Goal: Task Accomplishment & Management: Complete application form

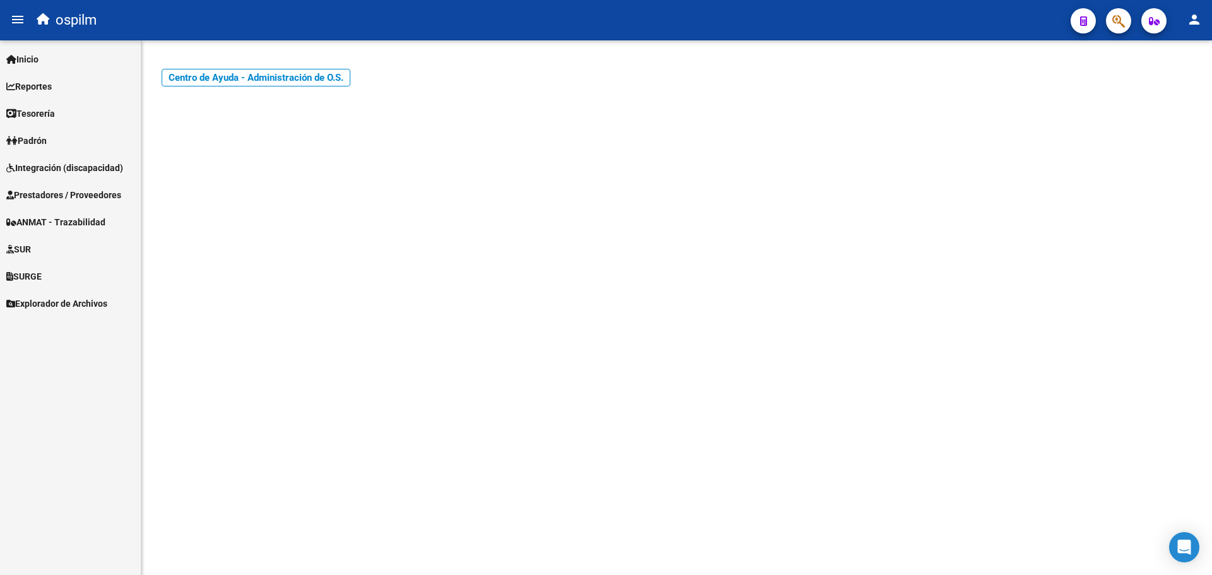
click at [46, 169] on span "Integración (discapacidad)" at bounding box center [64, 168] width 117 height 14
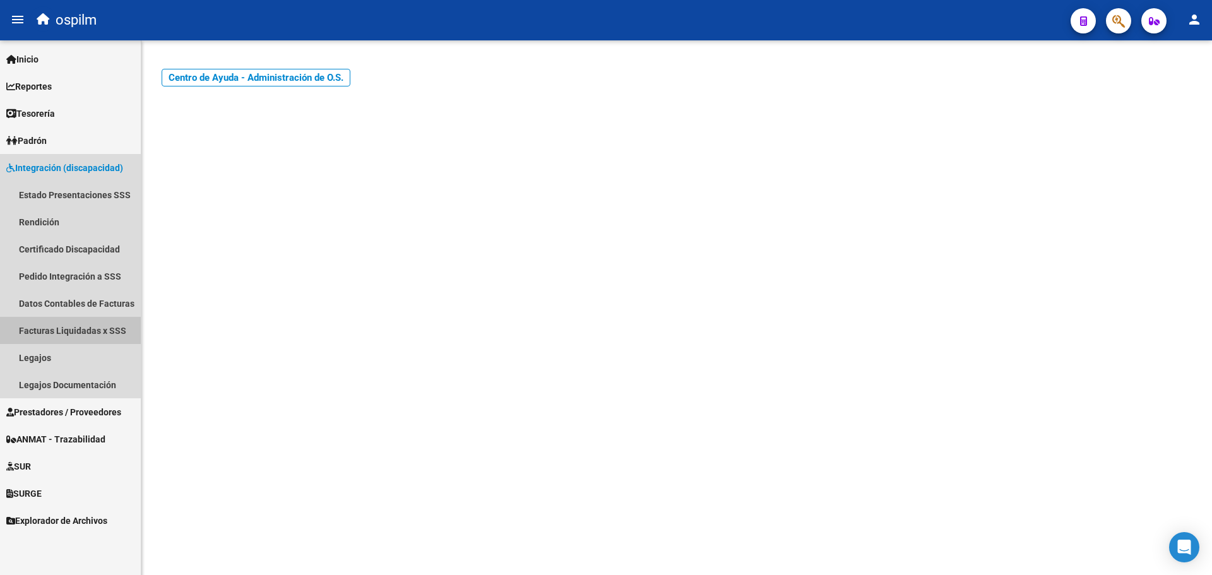
click at [64, 324] on link "Facturas Liquidadas x SSS" at bounding box center [70, 330] width 141 height 27
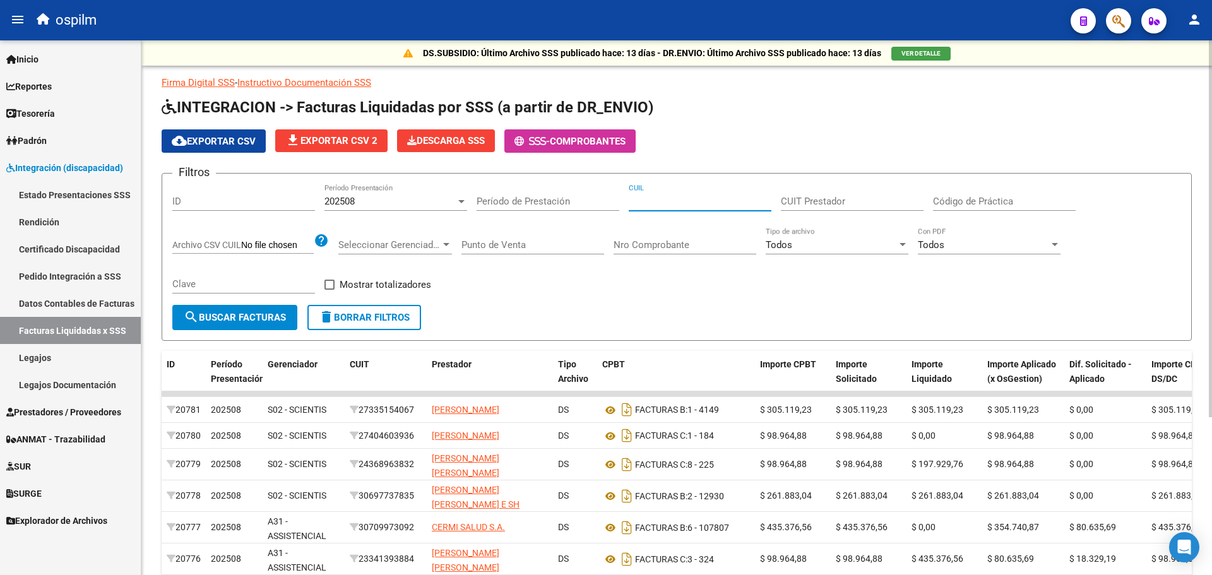
click at [659, 196] on input "CUIL" at bounding box center [700, 201] width 143 height 11
paste input "23-48300519-9"
type input "23-48300519-9"
click at [238, 317] on span "search Buscar Facturas" at bounding box center [235, 317] width 102 height 11
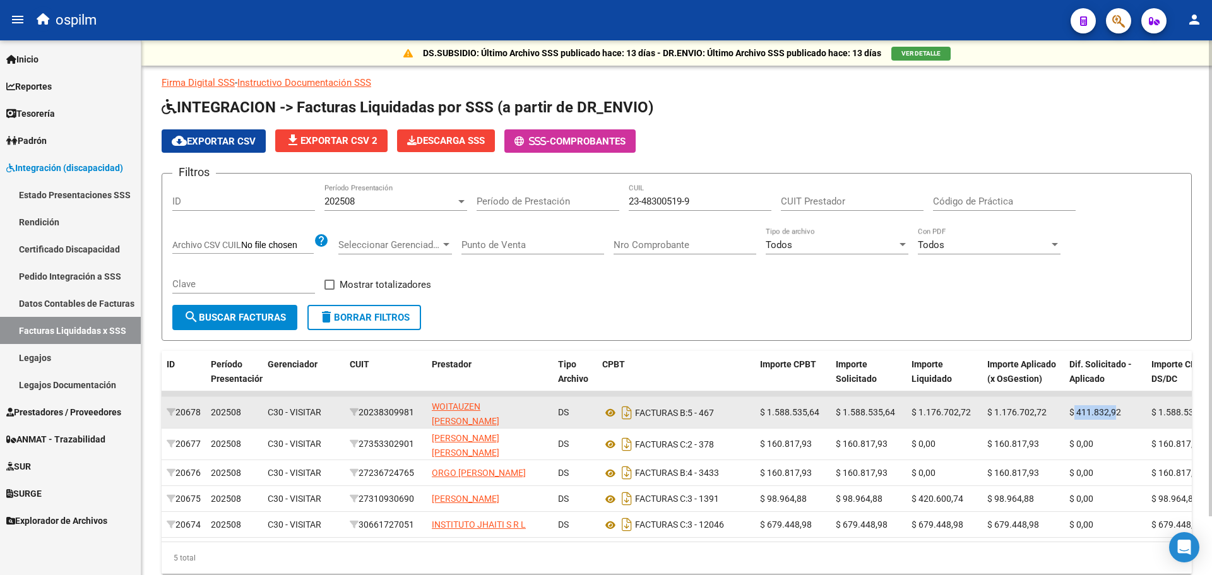
drag, startPoint x: 1073, startPoint y: 408, endPoint x: 1115, endPoint y: 407, distance: 41.0
click at [1115, 407] on span "$ 411.832,92" at bounding box center [1095, 412] width 52 height 10
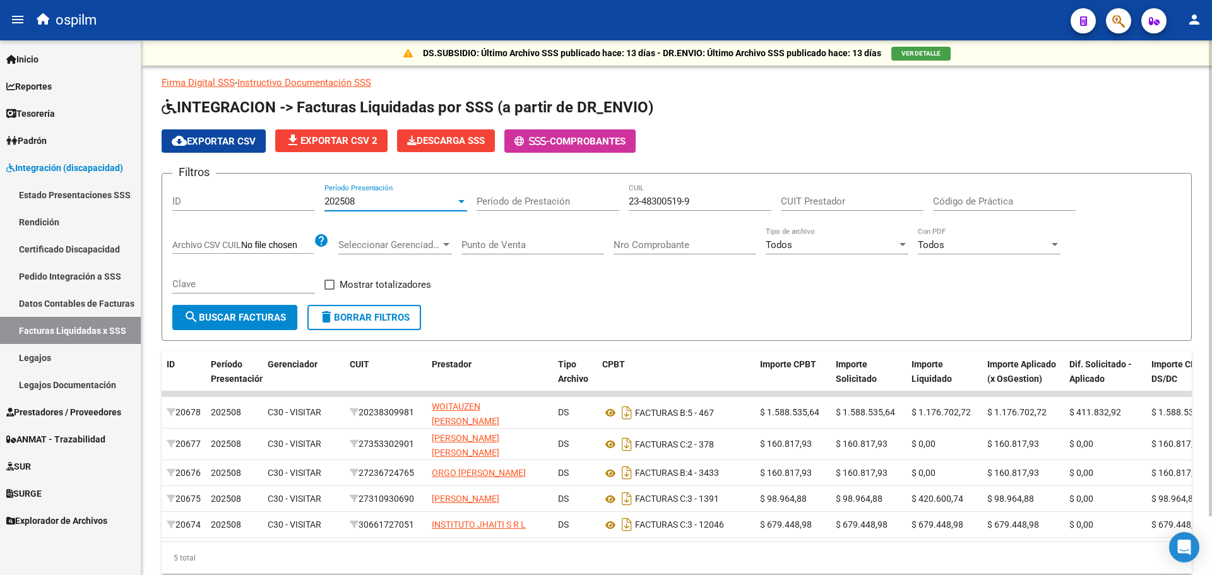
click at [381, 202] on div "202508" at bounding box center [389, 201] width 131 height 11
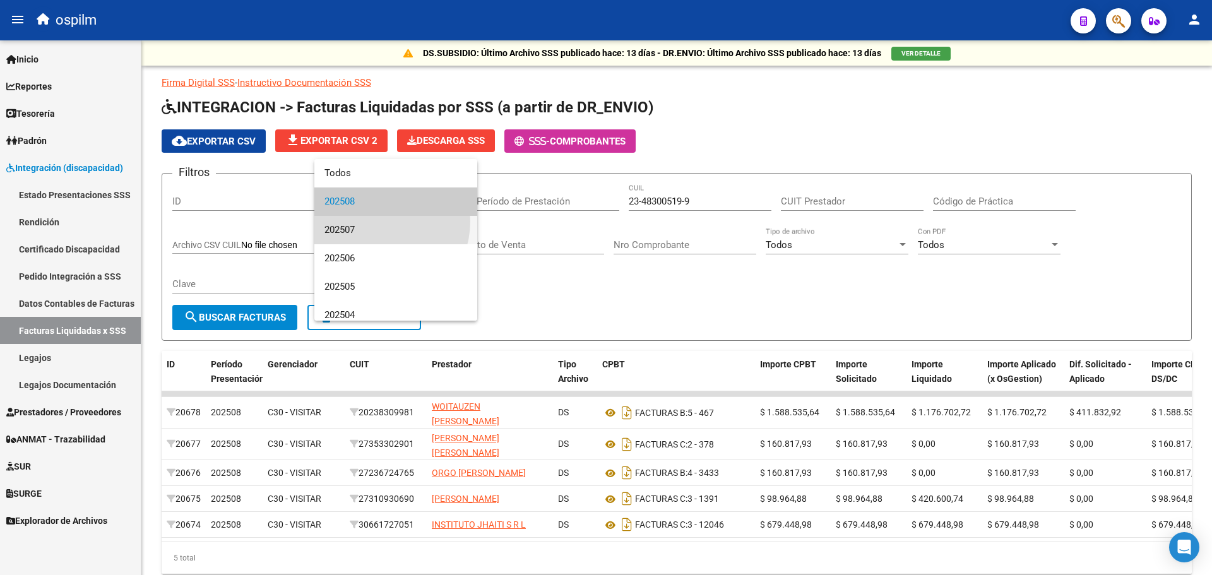
click at [377, 222] on span "202507" at bounding box center [395, 230] width 143 height 28
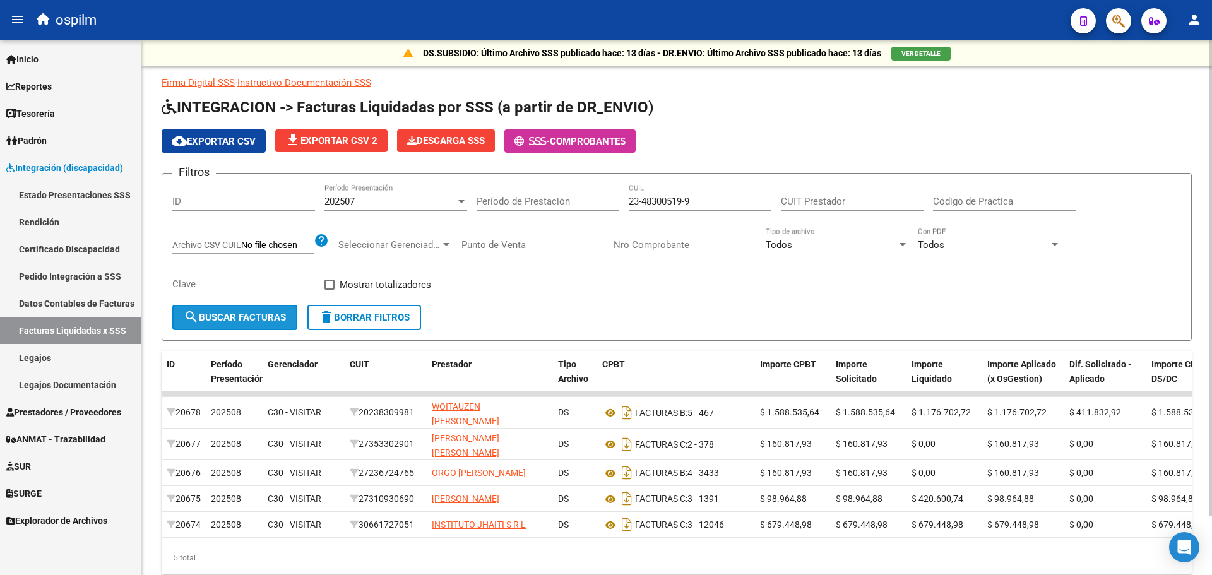
click at [229, 322] on span "search Buscar Facturas" at bounding box center [235, 317] width 102 height 11
click at [413, 195] on div "202507 Período Presentación" at bounding box center [395, 197] width 143 height 27
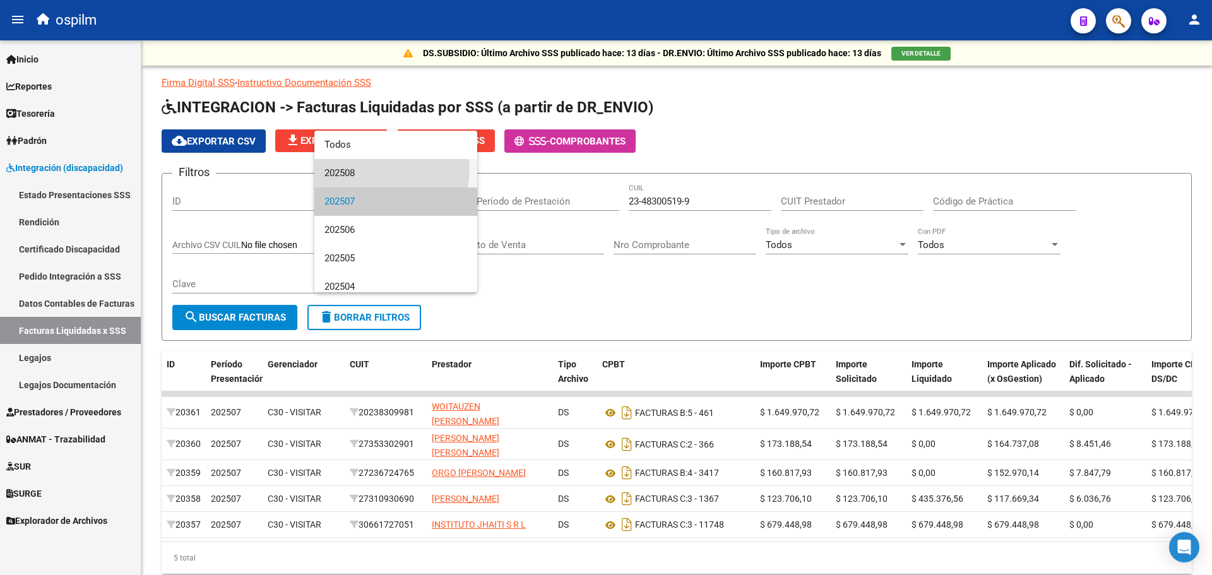
click at [391, 170] on span "202508" at bounding box center [395, 173] width 143 height 28
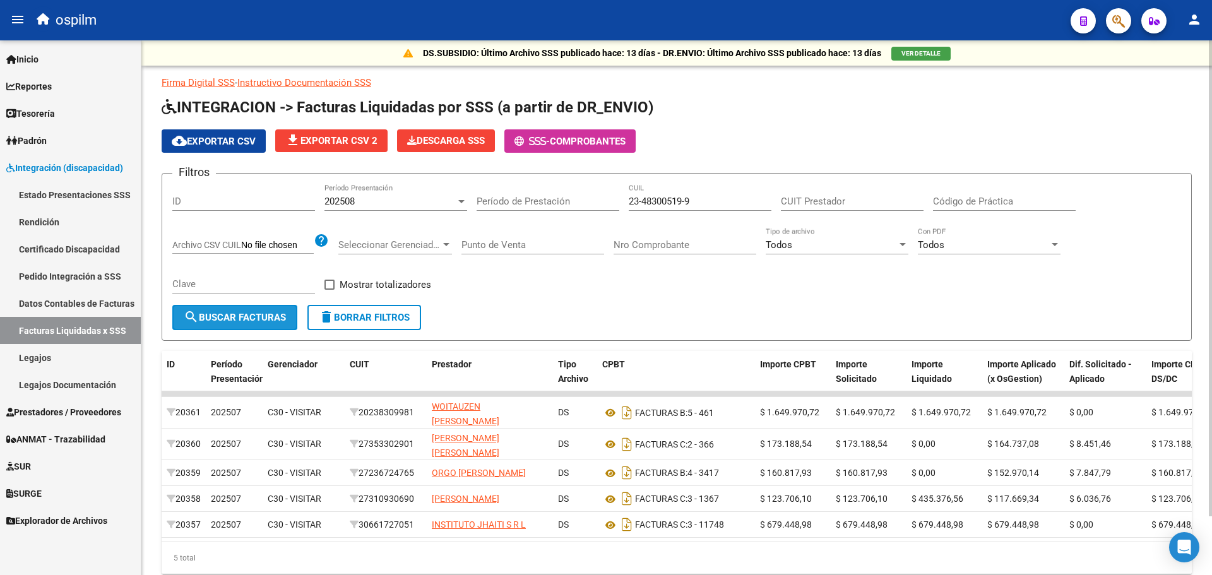
click at [257, 324] on button "search Buscar Facturas" at bounding box center [234, 317] width 125 height 25
click at [207, 142] on span "cloud_download Exportar CSV" at bounding box center [214, 141] width 84 height 11
click at [20, 276] on link "Pedido Integración a SSS" at bounding box center [70, 276] width 141 height 27
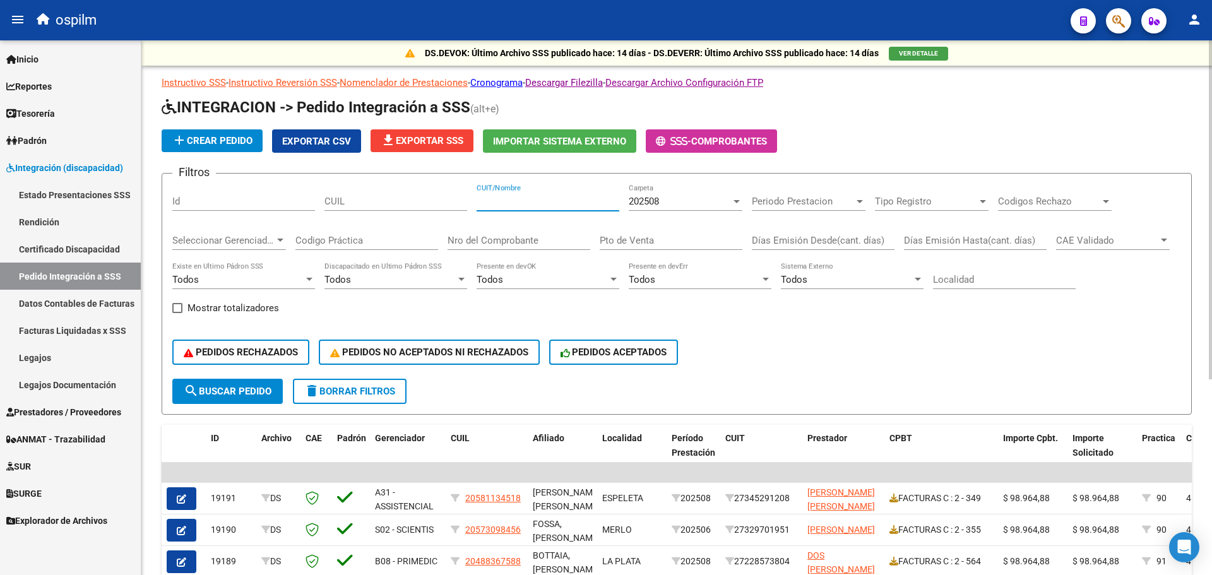
click at [540, 201] on input "CUIT/Nombre" at bounding box center [547, 201] width 143 height 11
click at [334, 203] on input "CUIL" at bounding box center [395, 201] width 143 height 11
paste input "23483005199"
type input "23483005199"
click at [221, 391] on span "search Buscar Pedido" at bounding box center [228, 391] width 88 height 11
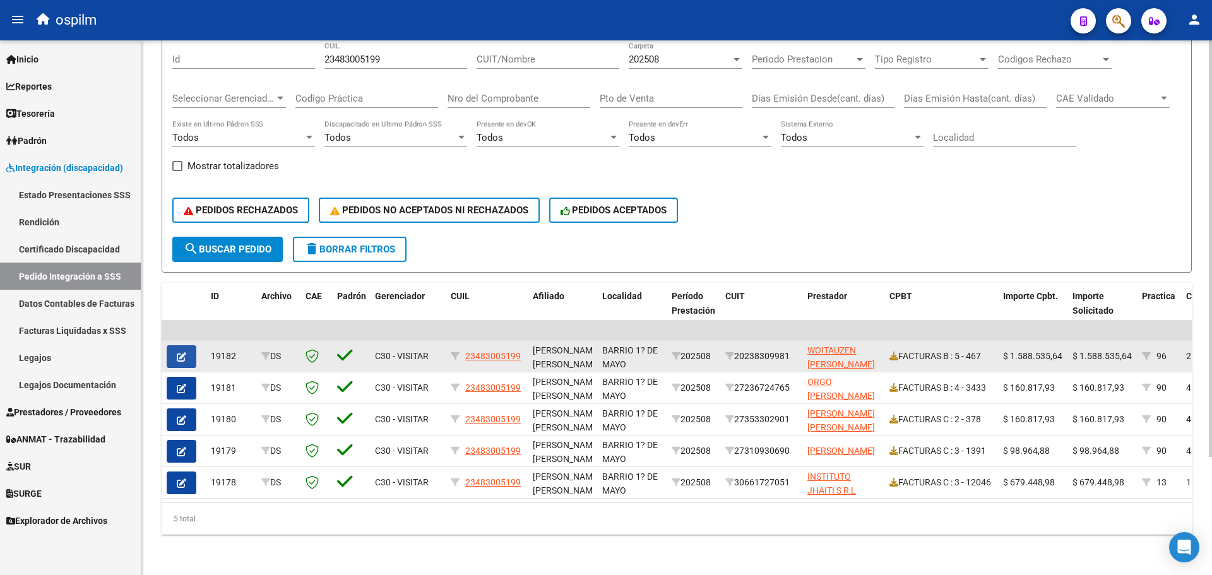
click at [174, 350] on button "button" at bounding box center [182, 356] width 30 height 23
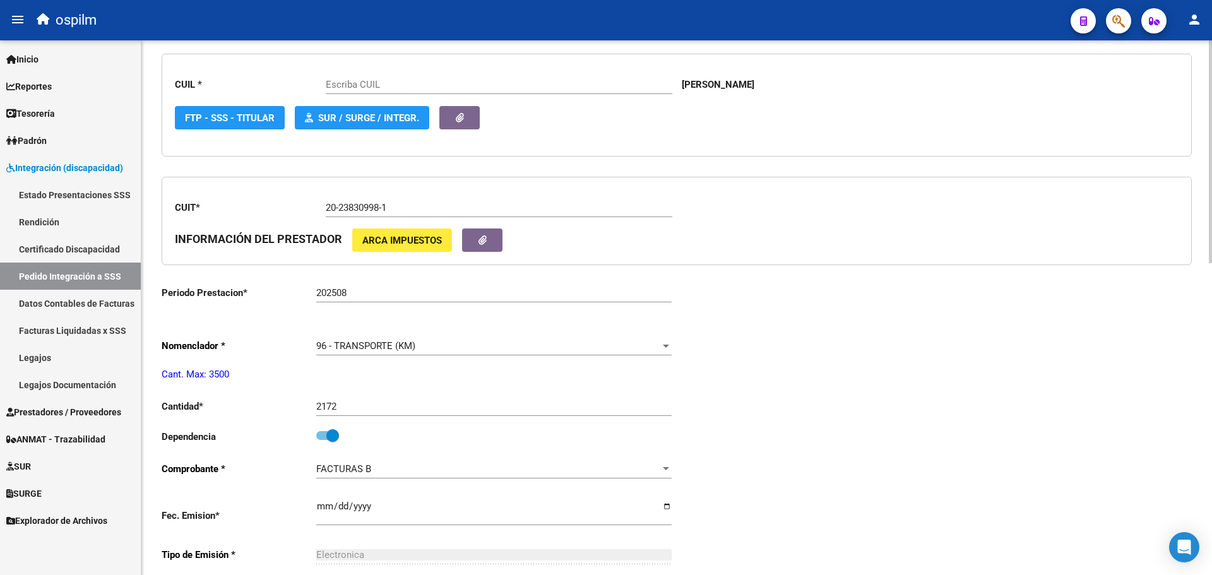
scroll to position [379, 0]
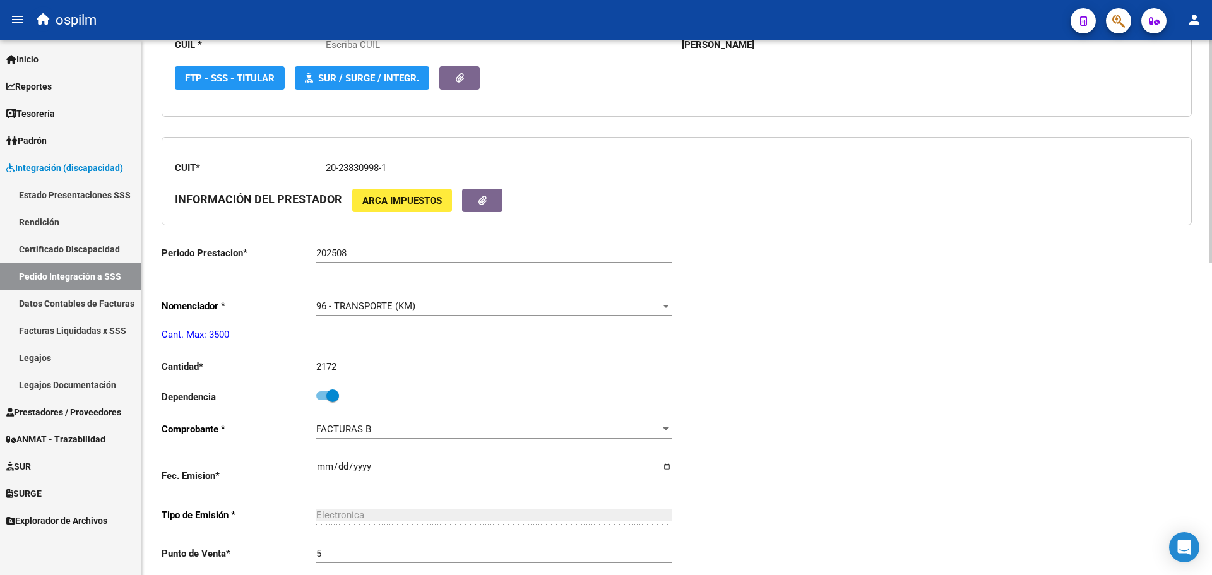
type input "23483005199"
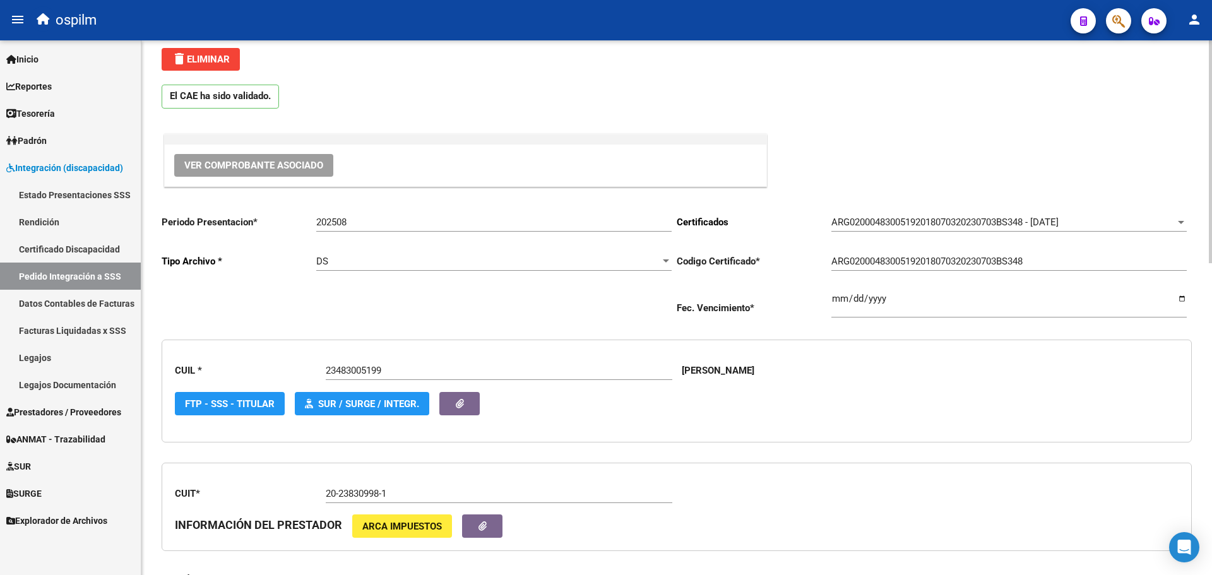
scroll to position [0, 0]
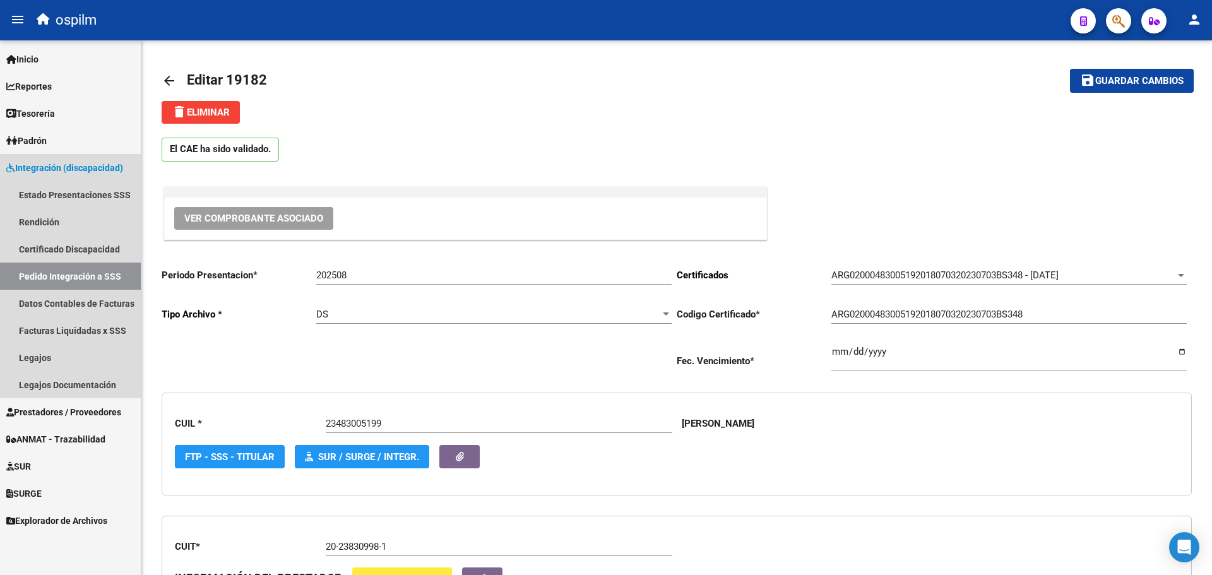
click at [56, 278] on link "Pedido Integración a SSS" at bounding box center [70, 276] width 141 height 27
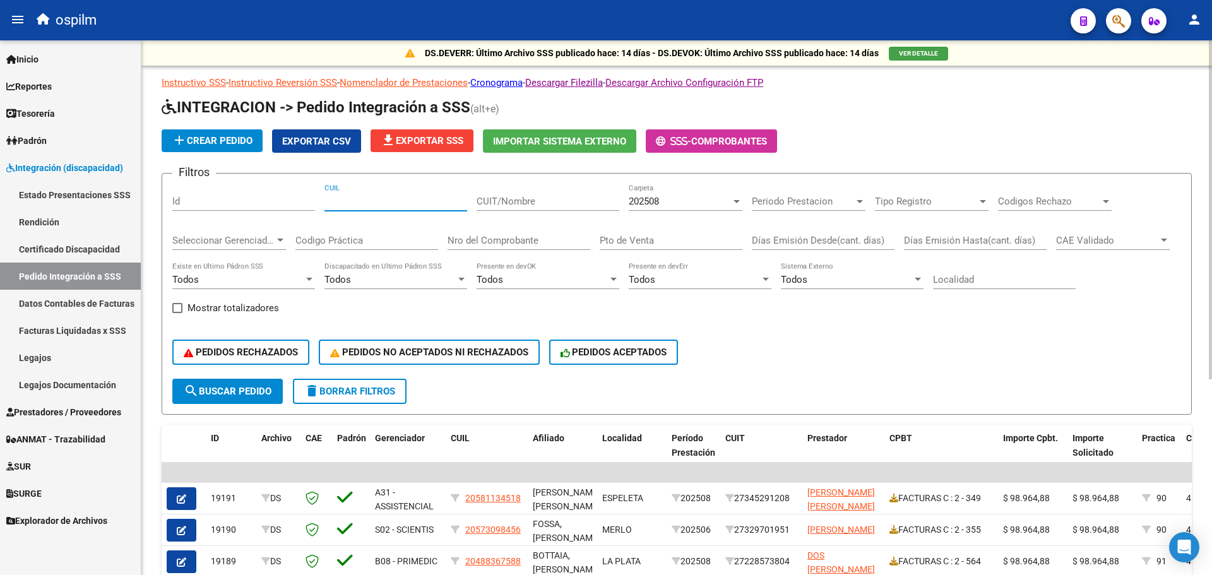
click at [370, 203] on input "CUIL" at bounding box center [395, 201] width 143 height 11
paste input "23483005199"
type input "23483005199"
click at [219, 392] on span "search Buscar Pedido" at bounding box center [228, 391] width 88 height 11
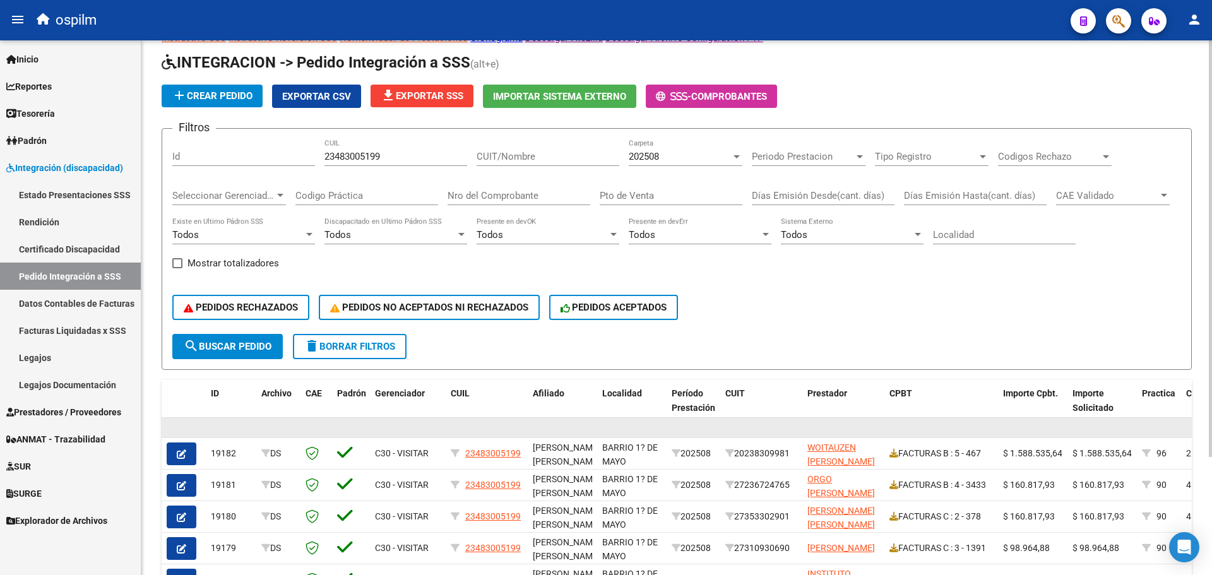
scroll to position [63, 0]
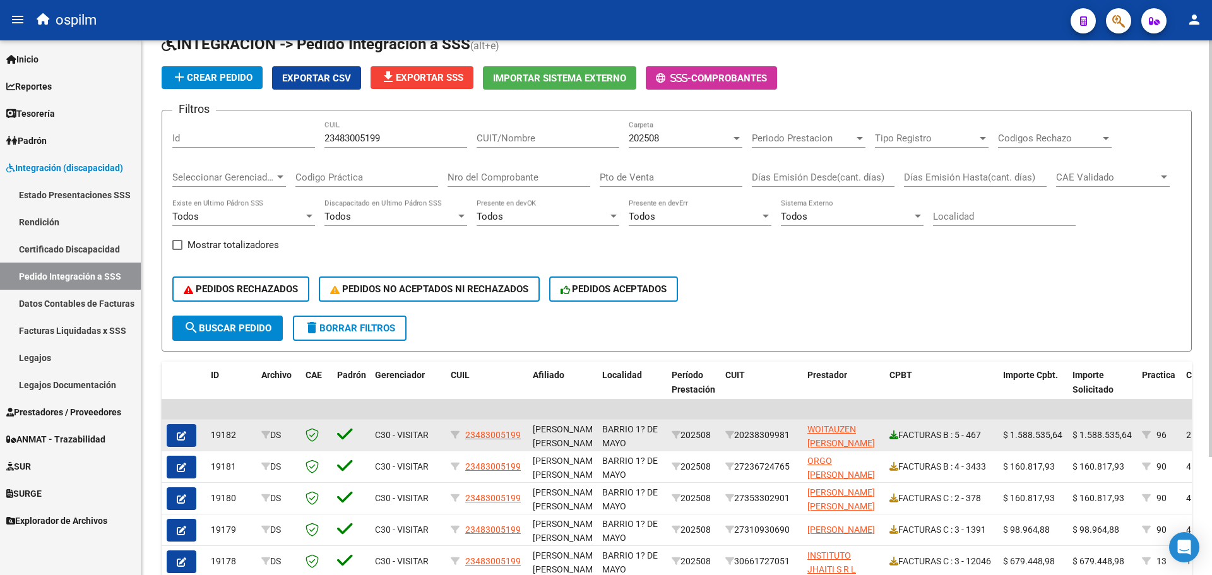
click at [890, 437] on icon at bounding box center [893, 434] width 9 height 9
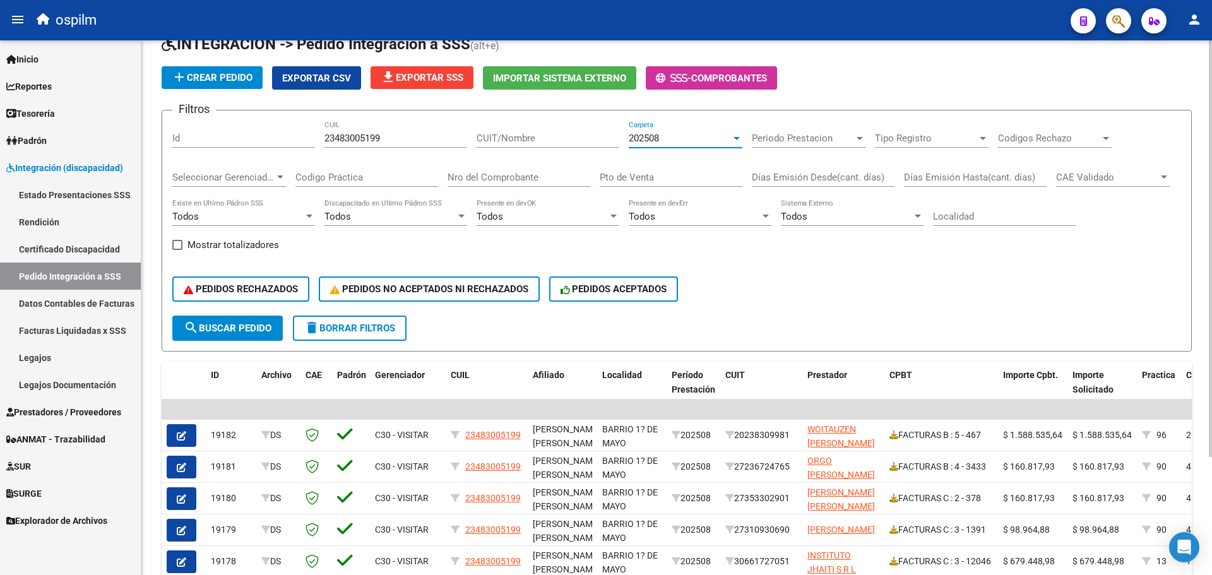
click at [731, 136] on div at bounding box center [736, 138] width 11 height 10
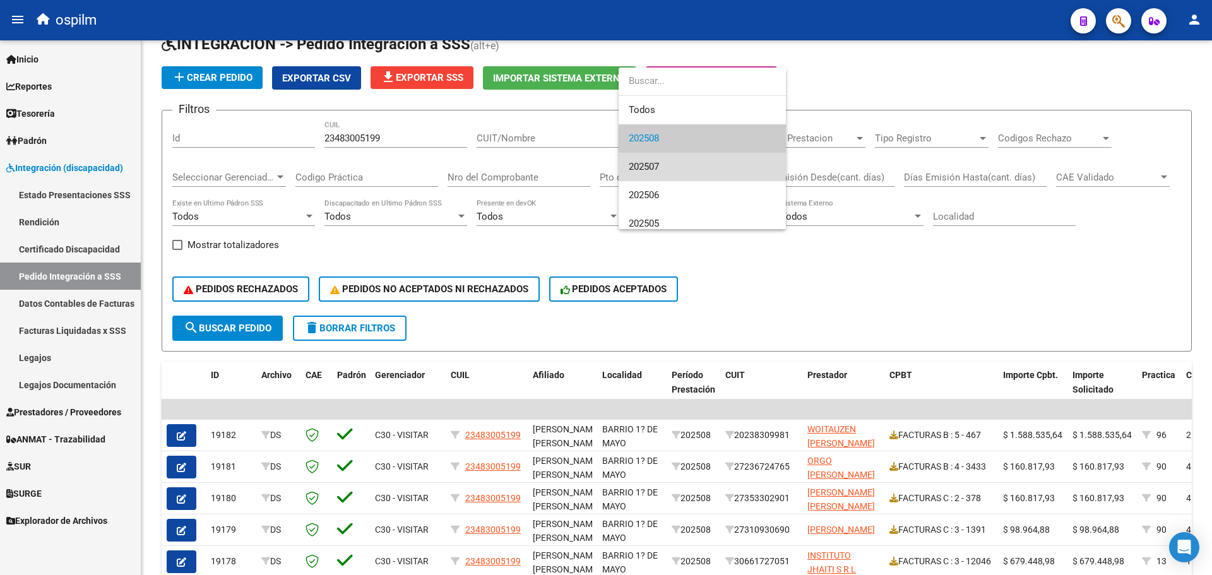
click at [708, 160] on span "202507" at bounding box center [702, 167] width 147 height 28
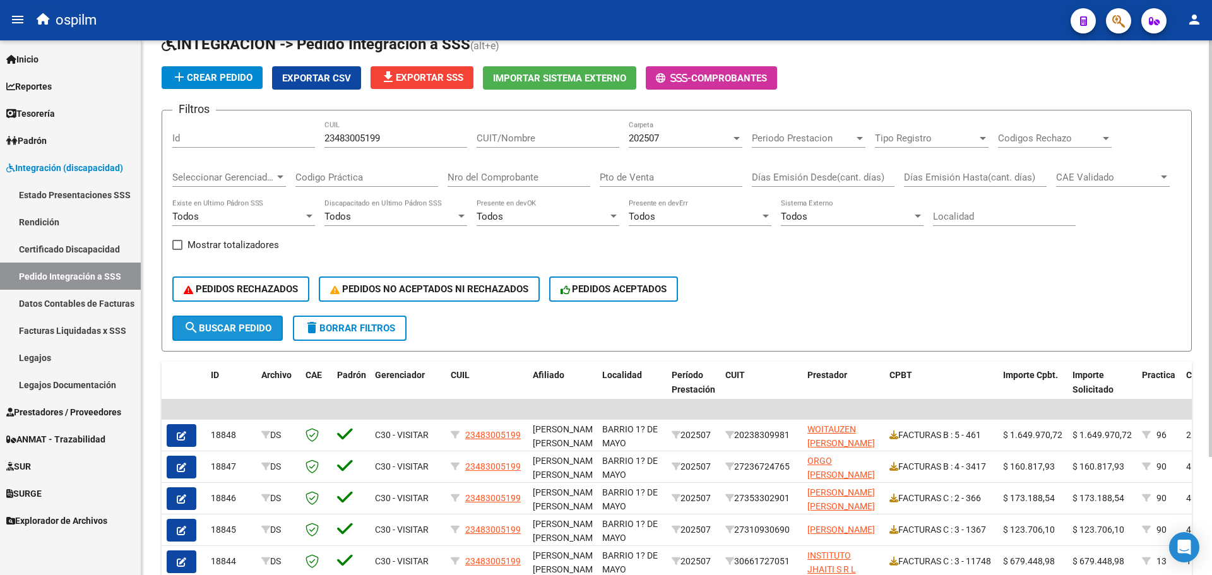
click at [237, 334] on button "search Buscar Pedido" at bounding box center [227, 328] width 110 height 25
click at [54, 218] on link "Rendición" at bounding box center [70, 221] width 141 height 27
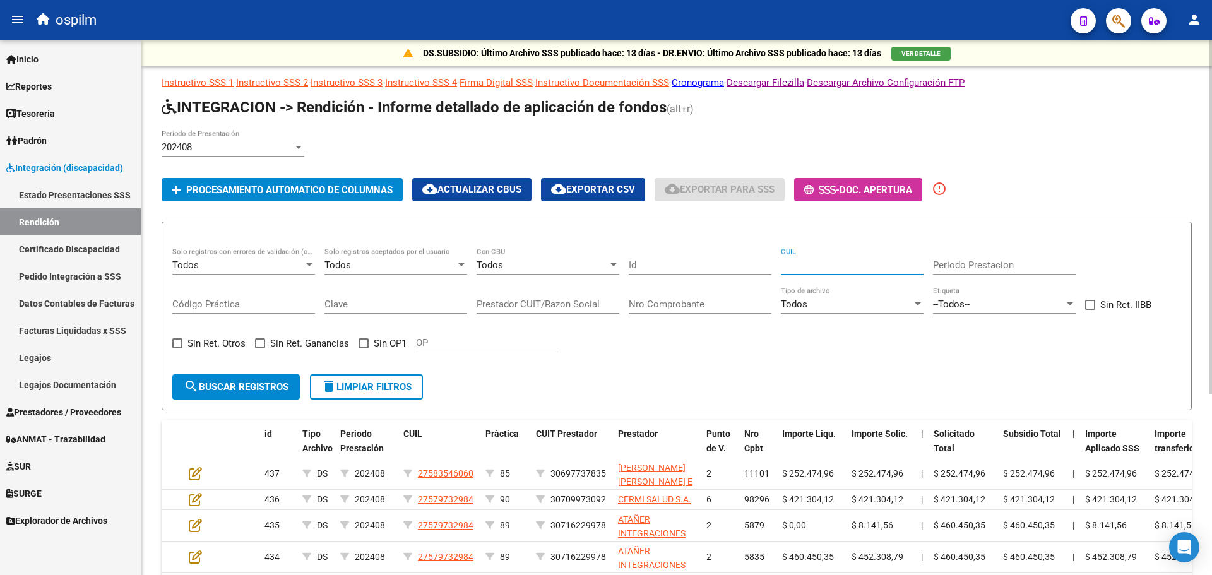
click at [819, 260] on input "CUIL" at bounding box center [852, 264] width 143 height 11
paste input "20953999723"
type input "20953999723"
click at [227, 383] on span "search Buscar registros" at bounding box center [236, 386] width 105 height 11
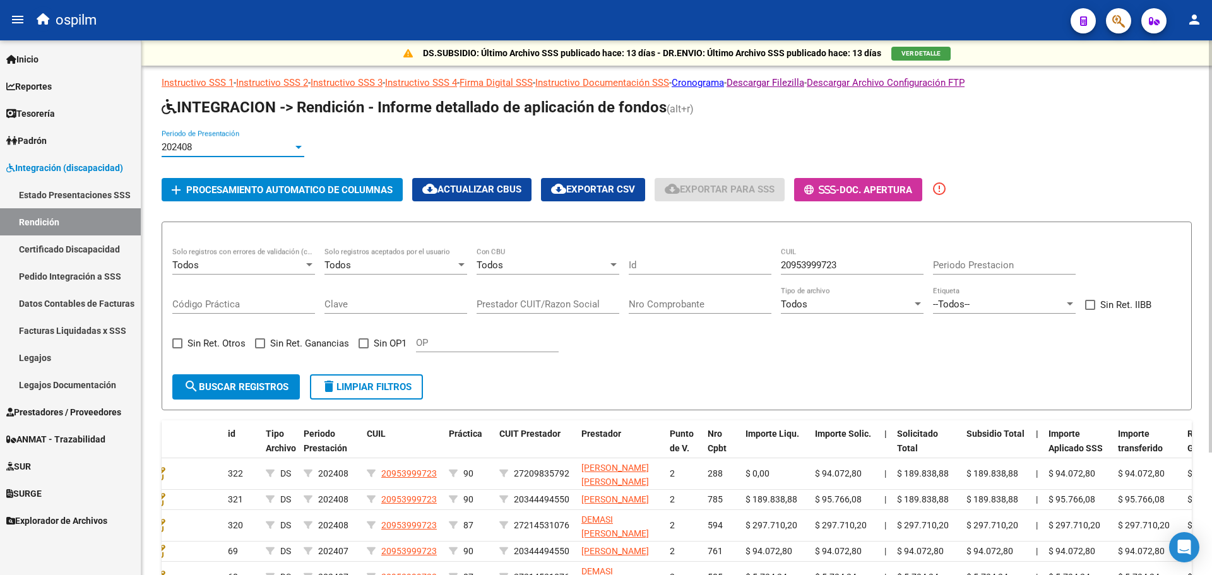
click at [297, 146] on div at bounding box center [298, 147] width 6 height 3
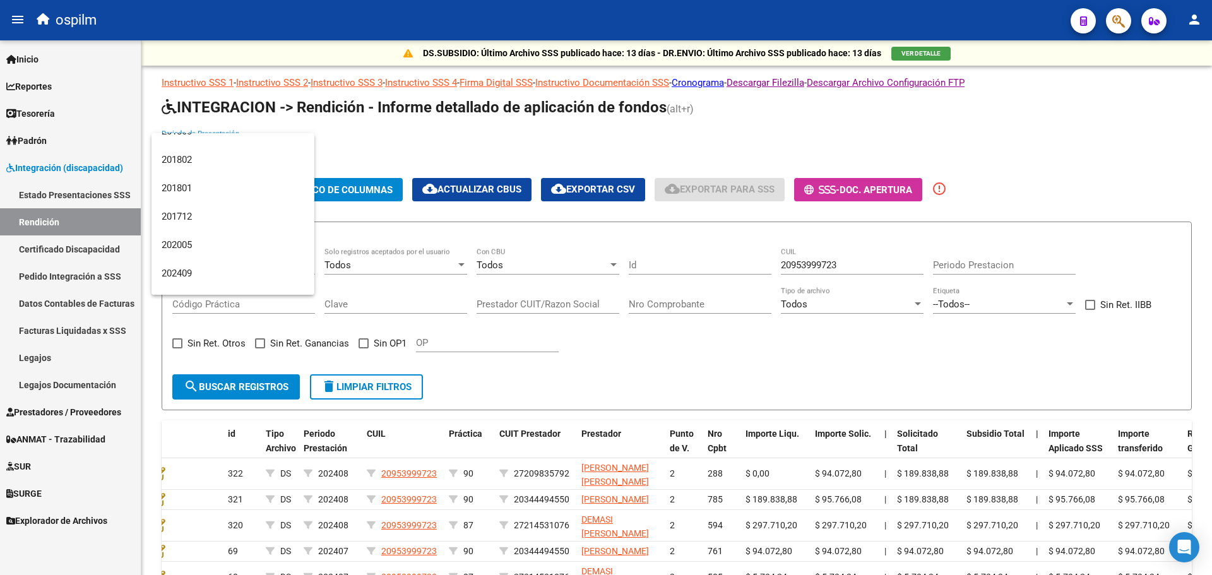
scroll to position [2451, 0]
click at [246, 287] on span "202508" at bounding box center [233, 280] width 143 height 28
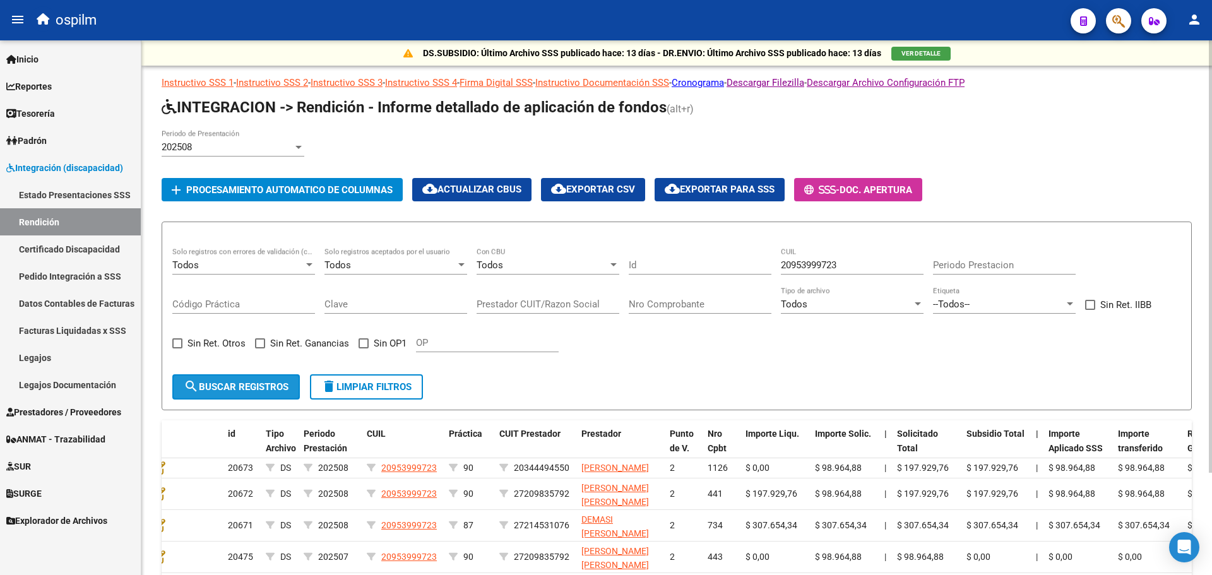
click at [203, 386] on span "search Buscar registros" at bounding box center [236, 386] width 105 height 11
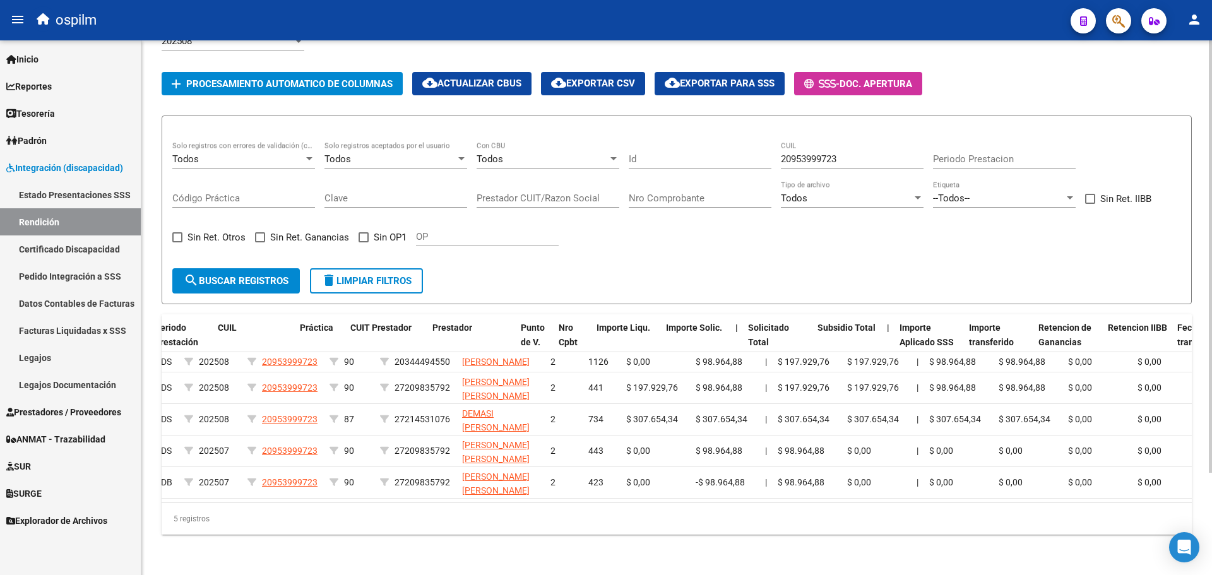
scroll to position [0, 186]
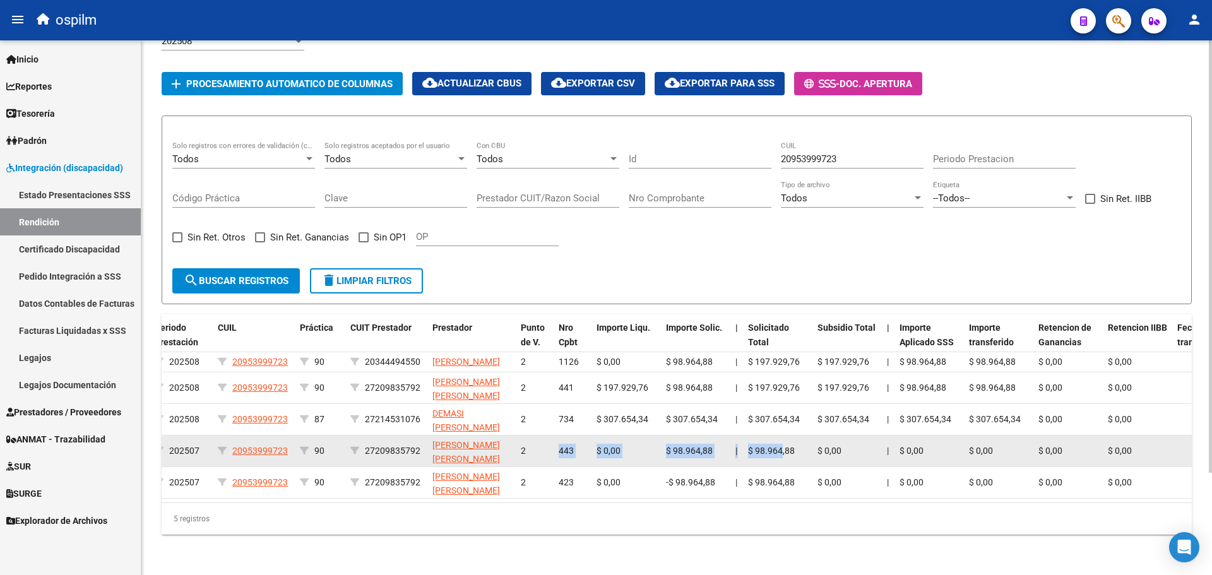
drag, startPoint x: 539, startPoint y: 435, endPoint x: 783, endPoint y: 438, distance: 243.6
click at [783, 438] on div "20475 DS 202507 20953999723 90 27209835792 [PERSON_NAME] [PERSON_NAME] 2 443 $ …" at bounding box center [1049, 451] width 2146 height 32
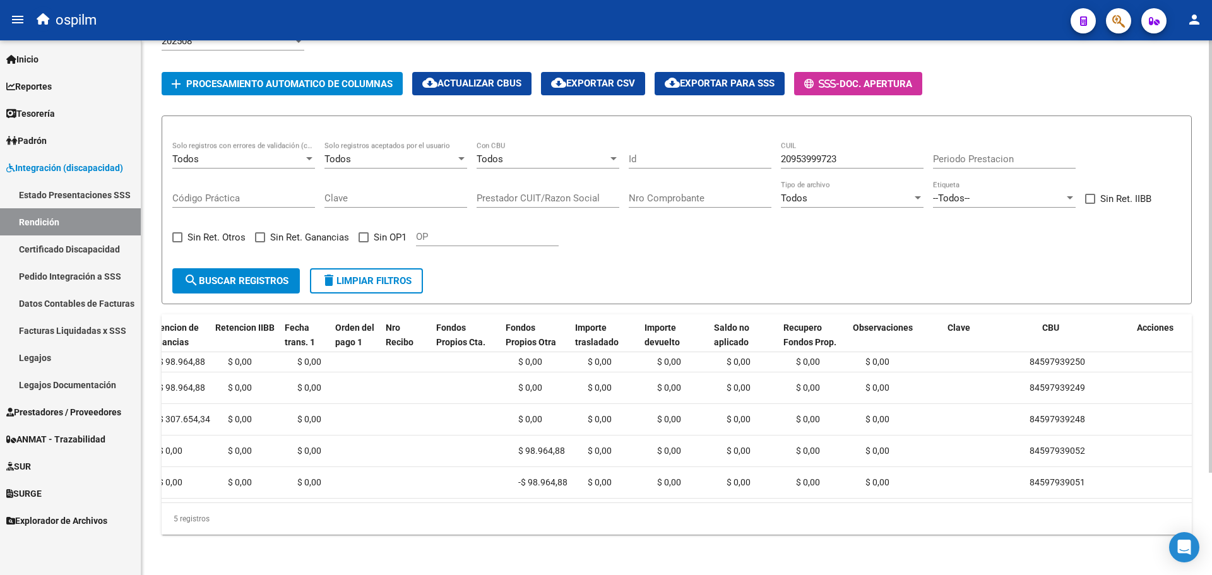
scroll to position [0, 1116]
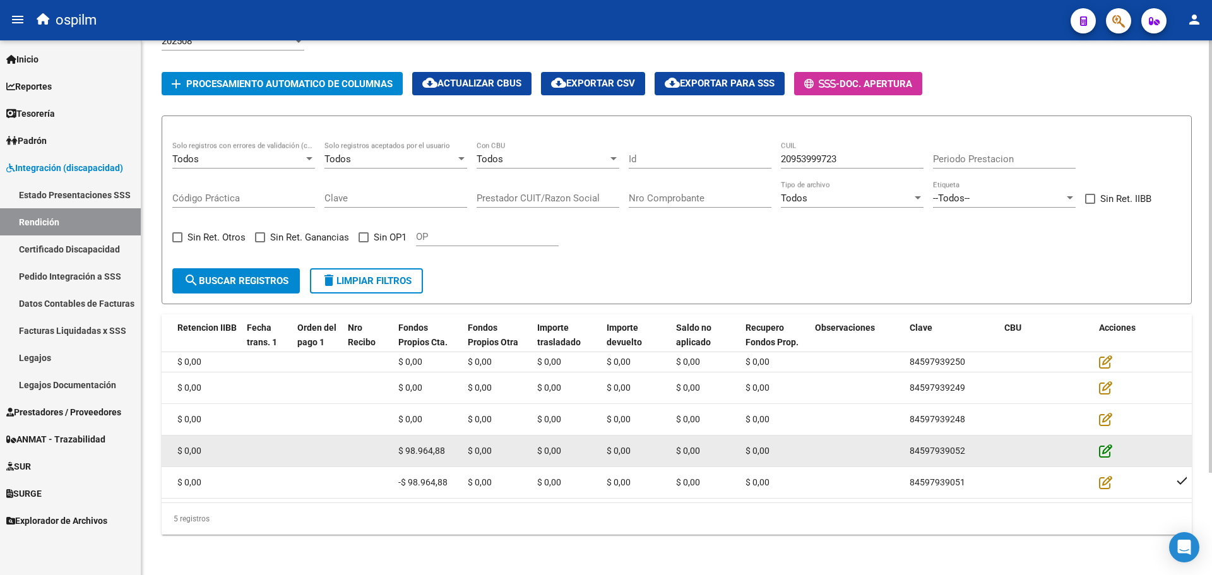
click at [1106, 444] on icon at bounding box center [1105, 451] width 13 height 14
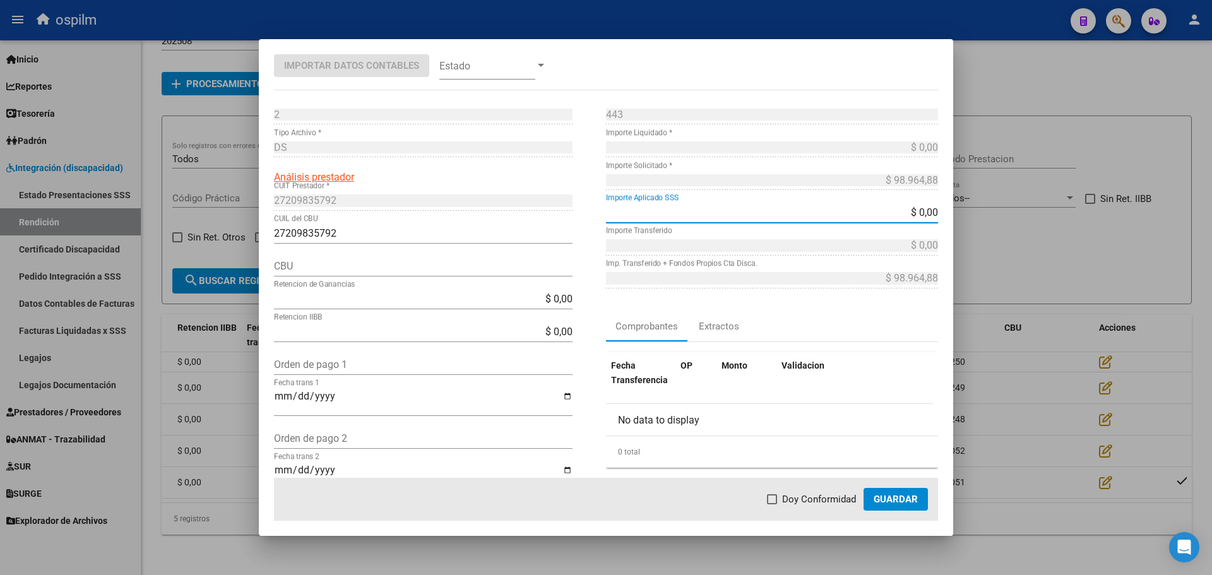
click at [907, 213] on input "$ 0,00" at bounding box center [772, 212] width 332 height 12
drag, startPoint x: 890, startPoint y: 210, endPoint x: 953, endPoint y: 210, distance: 62.5
click at [953, 210] on div "Importar Datos Contables Estado 2 Punto de Venta * DS Tipo Archivo * Análisis p…" at bounding box center [606, 287] width 1212 height 575
type input "$ 98.964,88"
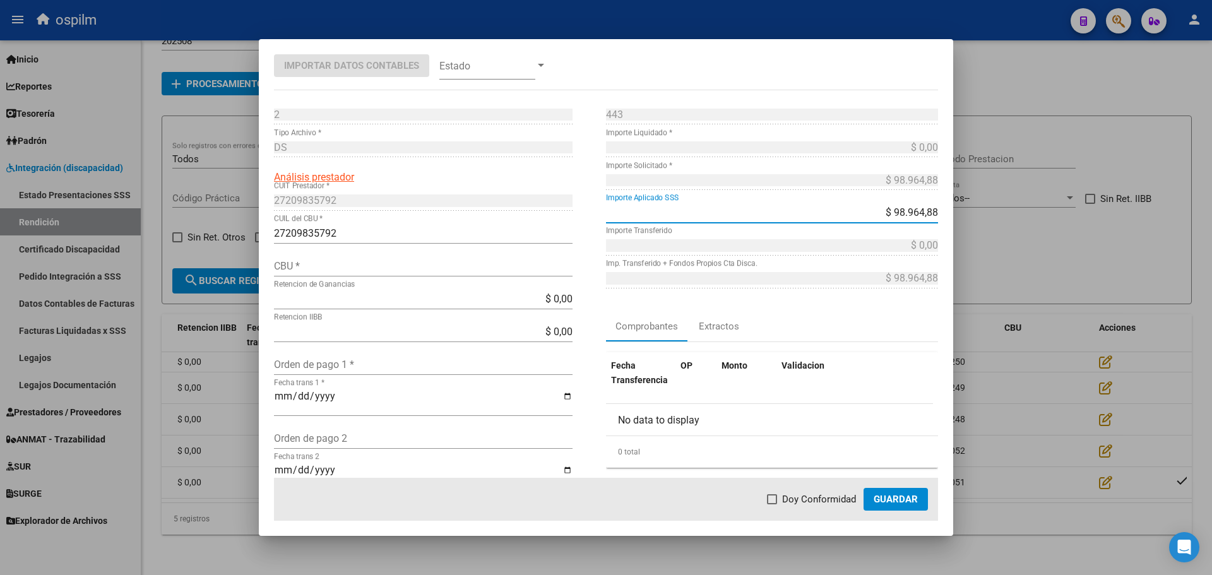
type input "$ 0,00"
click at [869, 305] on div "443 Nro Comprobante * $ 0,00 Importe Liquidado * $ 98.964,88 Importe Solicitado…" at bounding box center [772, 352] width 332 height 497
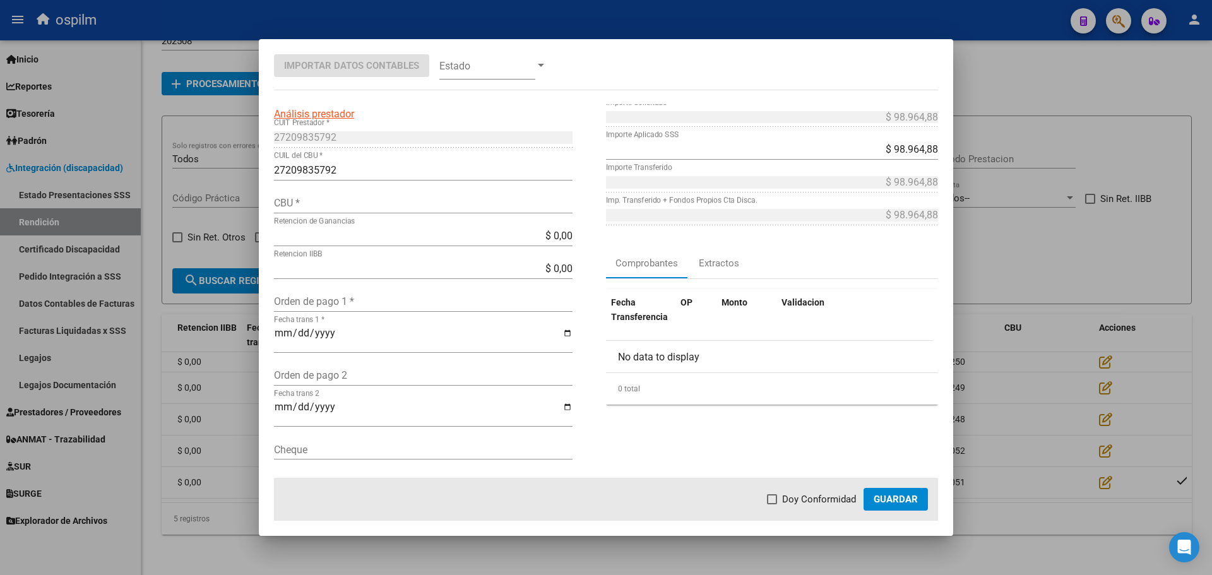
scroll to position [0, 0]
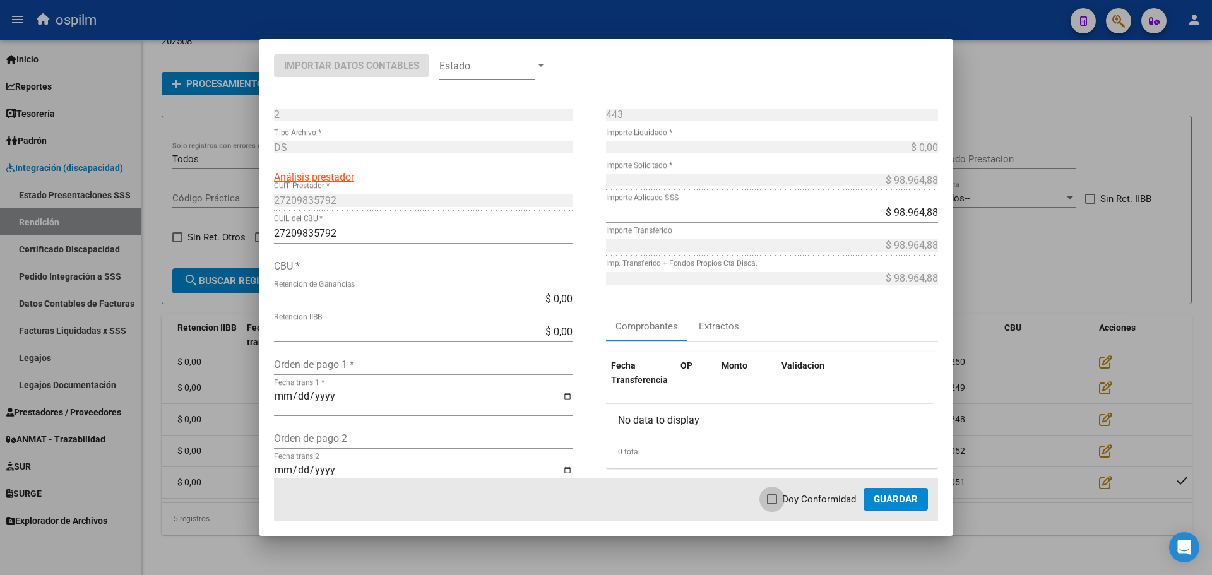
click at [769, 498] on span at bounding box center [772, 499] width 10 height 10
click at [771, 504] on input "Doy Conformidad" at bounding box center [771, 504] width 1 height 1
checkbox input "true"
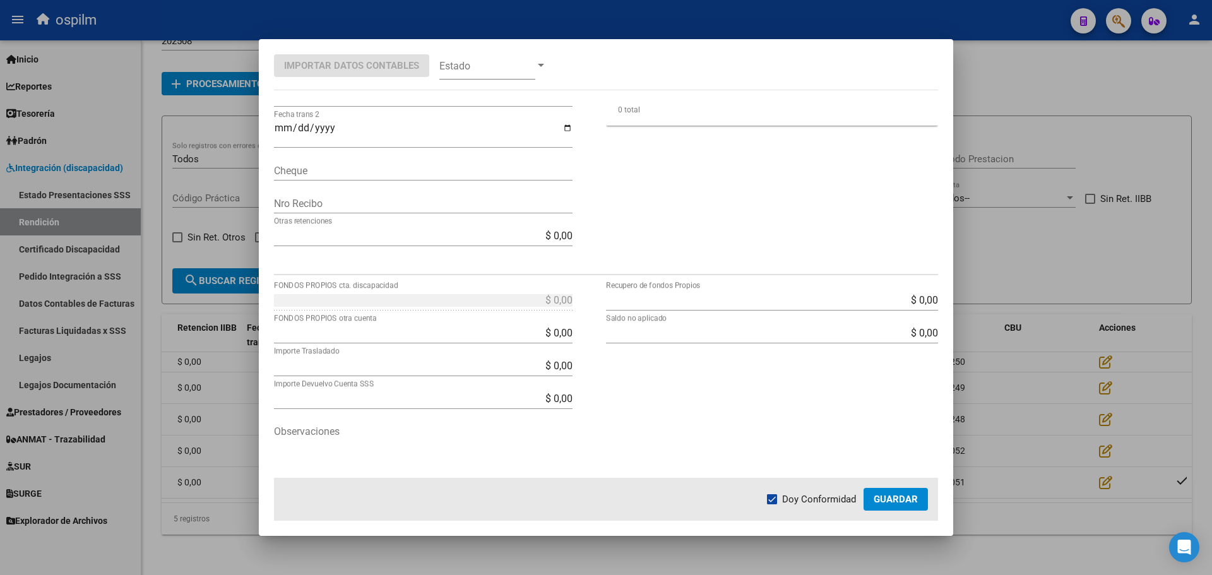
scroll to position [367, 0]
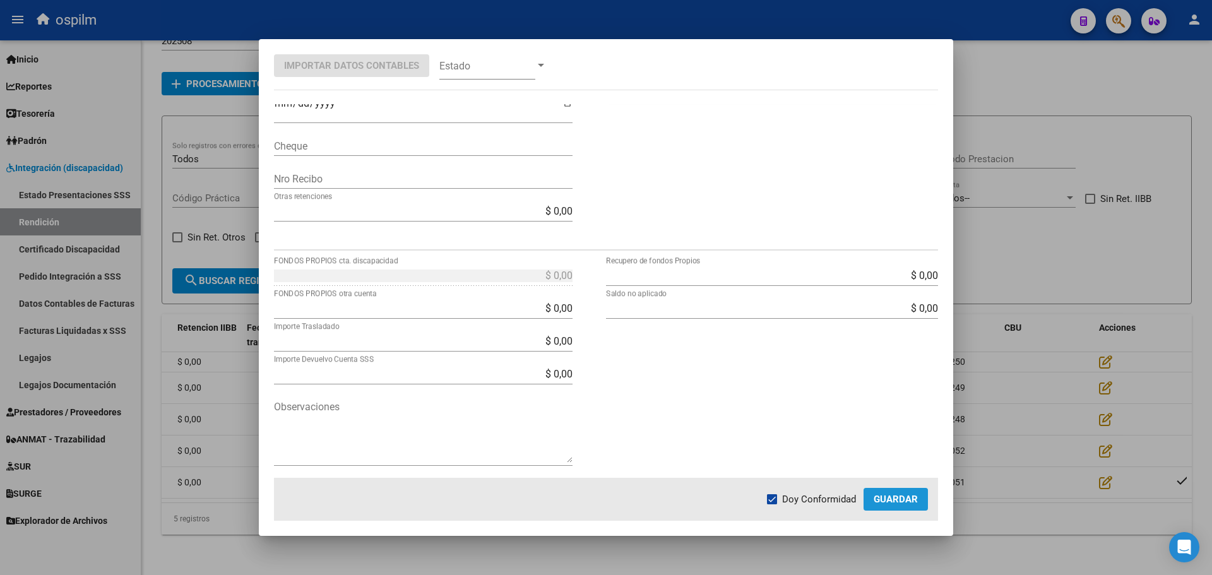
click at [882, 511] on button "Guardar" at bounding box center [895, 499] width 64 height 23
click at [906, 502] on span "Guardar" at bounding box center [895, 499] width 44 height 11
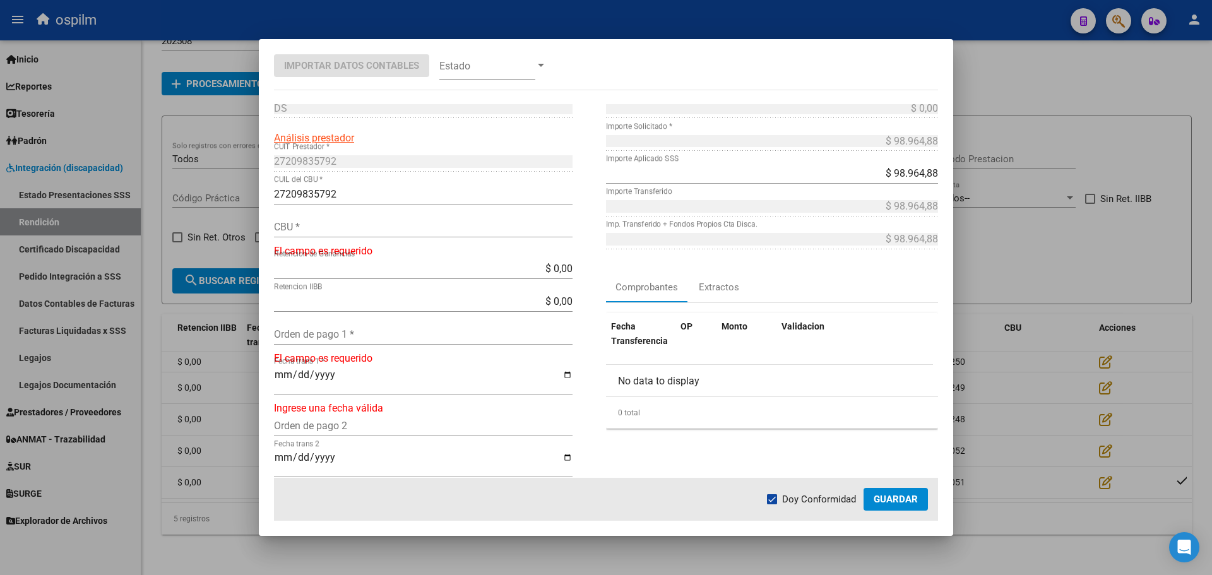
scroll to position [0, 0]
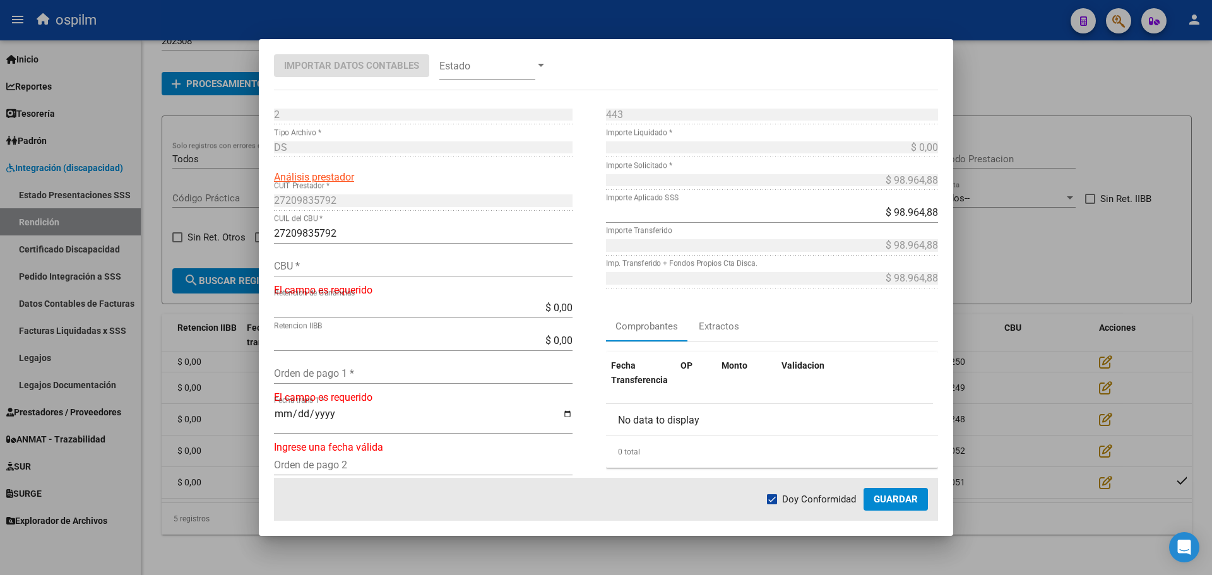
click at [885, 506] on button "Guardar" at bounding box center [895, 499] width 64 height 23
click at [338, 292] on p "El campo es requerido" at bounding box center [440, 290] width 332 height 15
click at [314, 261] on input "CBU *" at bounding box center [423, 266] width 299 height 12
click at [1039, 227] on div at bounding box center [606, 287] width 1212 height 575
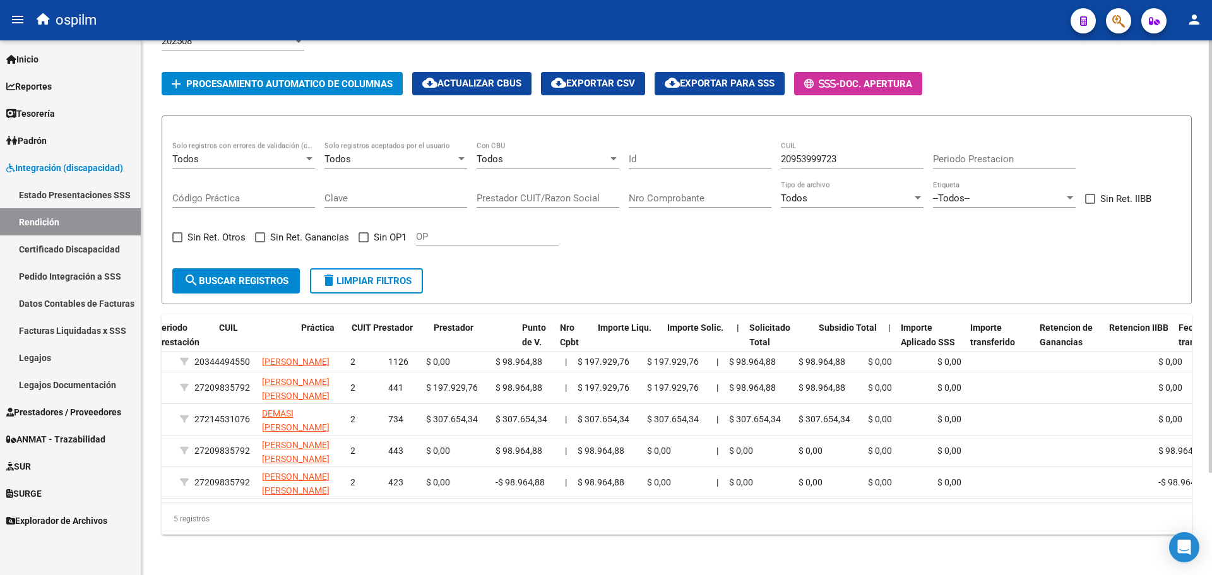
scroll to position [0, 104]
